Goal: Information Seeking & Learning: Learn about a topic

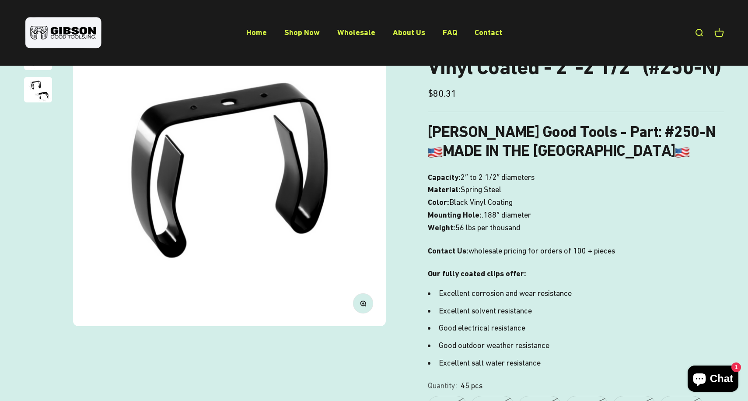
scroll to position [109, 0]
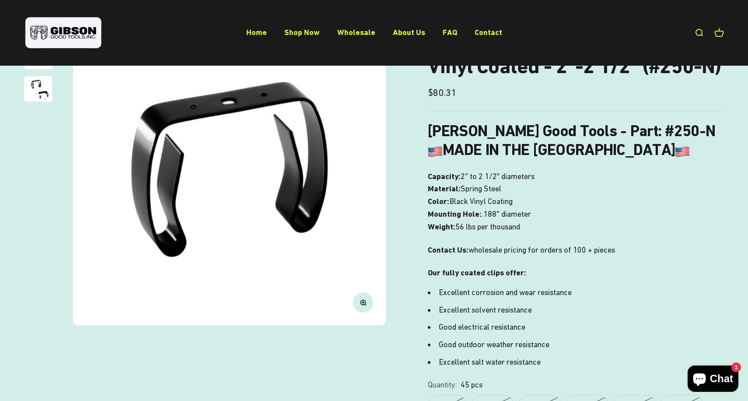
click at [35, 80] on img "Go to item 3" at bounding box center [38, 88] width 28 height 25
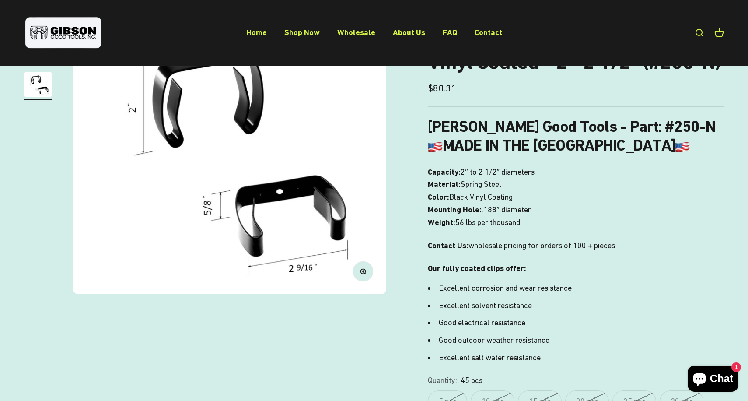
scroll to position [0, 0]
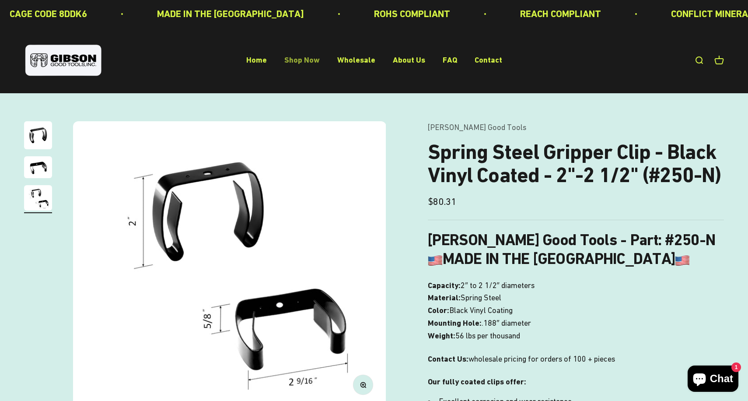
click at [287, 60] on link "Shop Now" at bounding box center [301, 60] width 35 height 9
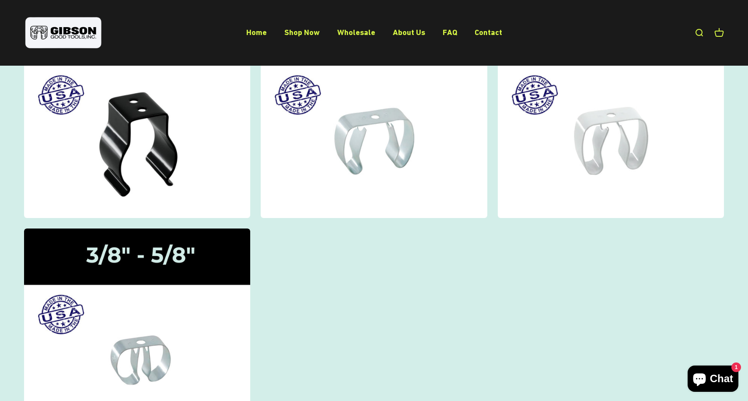
scroll to position [149, 0]
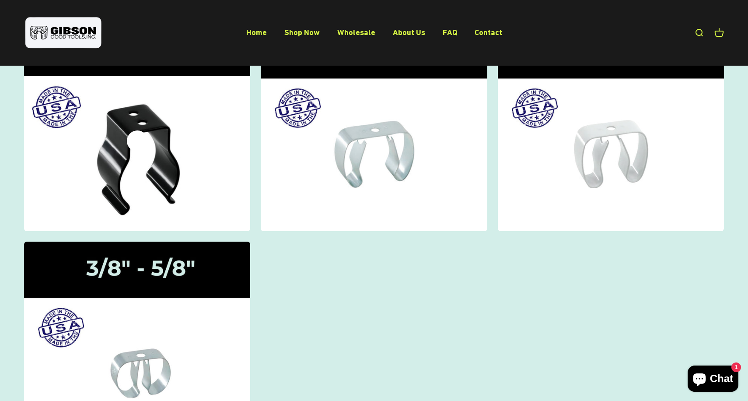
click at [113, 156] on img at bounding box center [137, 126] width 240 height 221
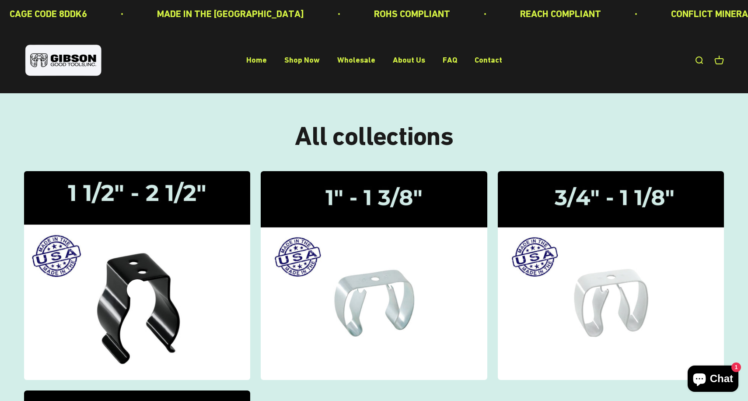
click at [136, 286] on icon at bounding box center [137, 289] width 21 height 21
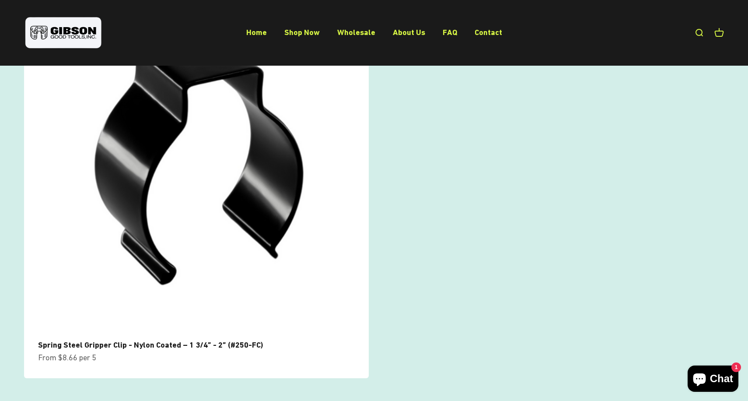
scroll to position [548, 0]
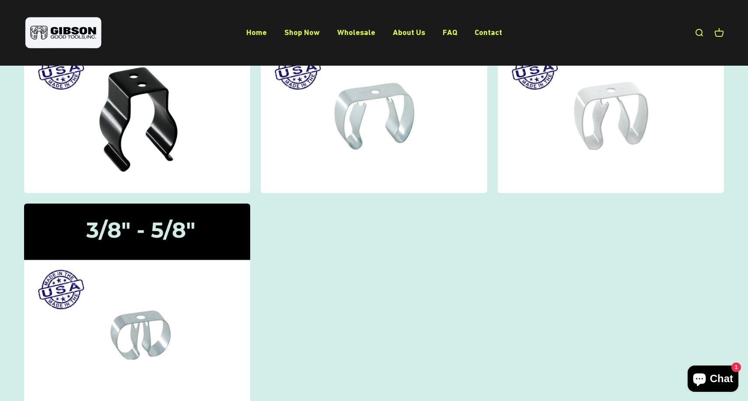
scroll to position [192, 0]
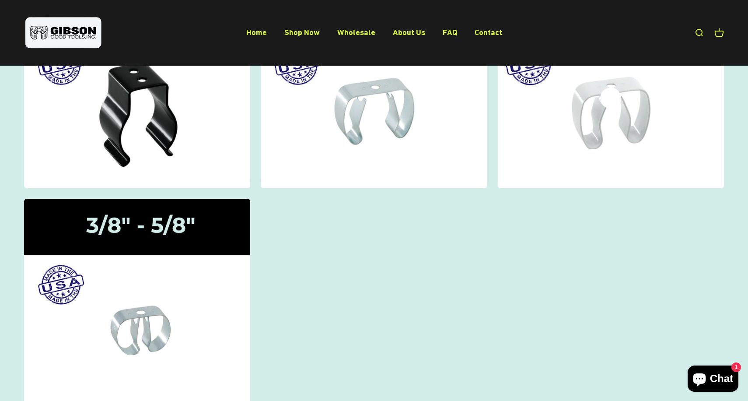
click at [624, 110] on img at bounding box center [611, 83] width 240 height 221
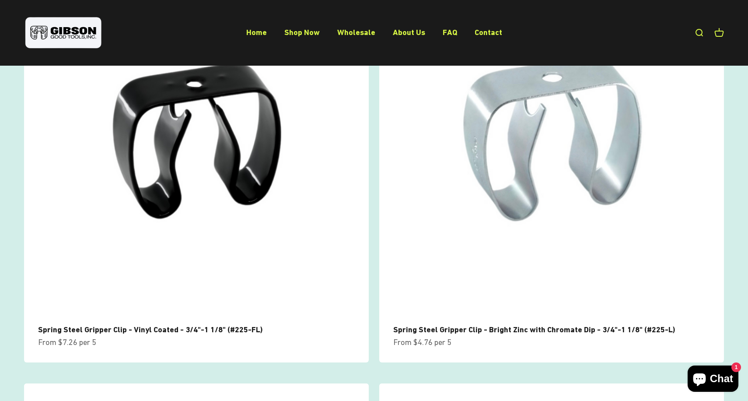
scroll to position [162, 0]
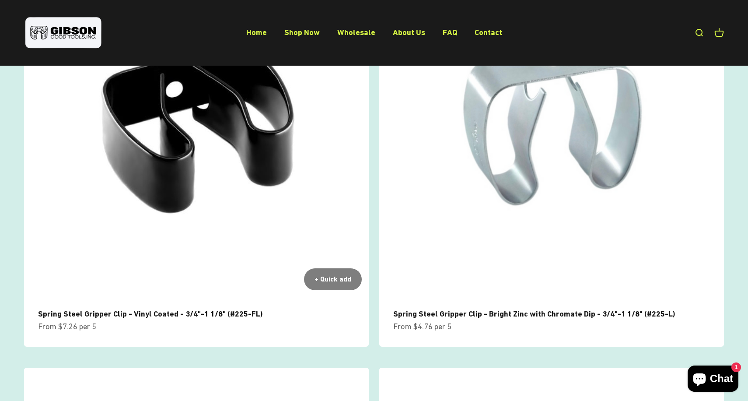
click at [216, 201] on img at bounding box center [196, 124] width 345 height 345
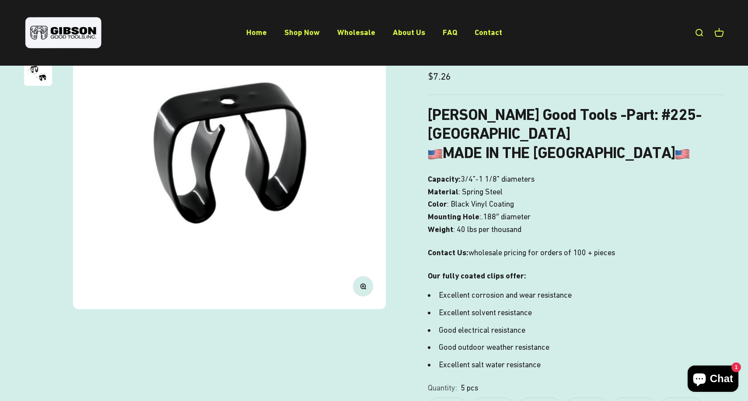
scroll to position [89, 0]
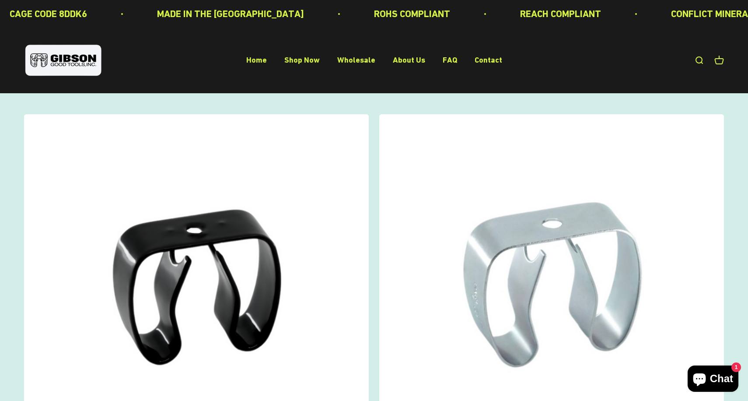
scroll to position [162, 0]
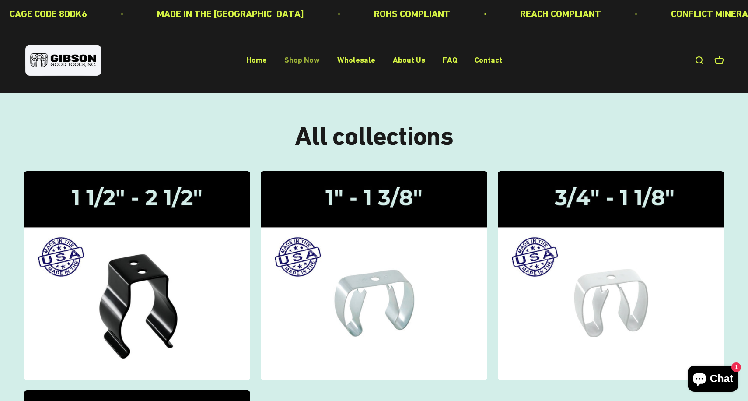
click at [300, 63] on link "Shop Now" at bounding box center [301, 60] width 35 height 9
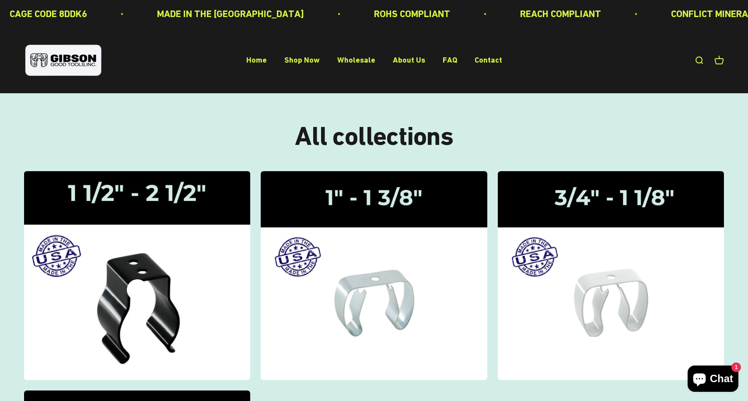
click at [146, 276] on div "Gripper Clips | 1 1/2" - 2 1/2"" at bounding box center [137, 276] width 21 height 0
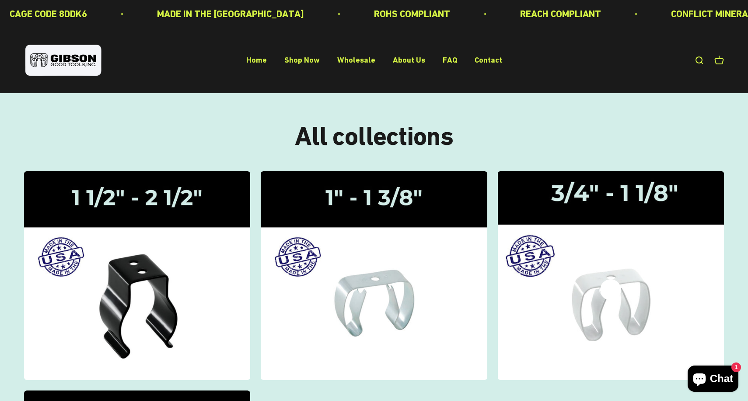
click at [565, 272] on img at bounding box center [611, 274] width 240 height 221
